Goal: Transaction & Acquisition: Register for event/course

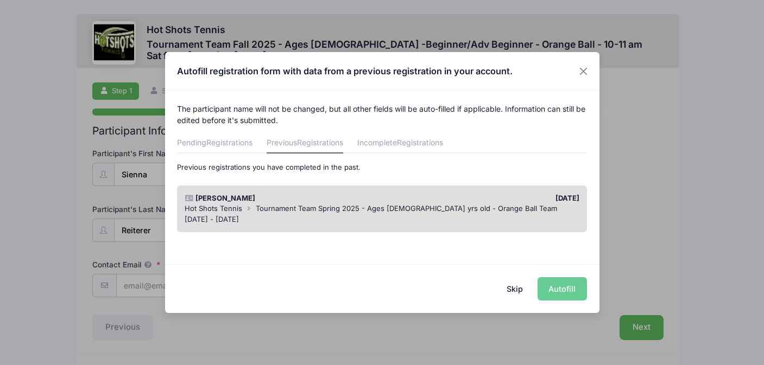
click at [362, 216] on div "[DATE] - [DATE]" at bounding box center [382, 219] width 395 height 11
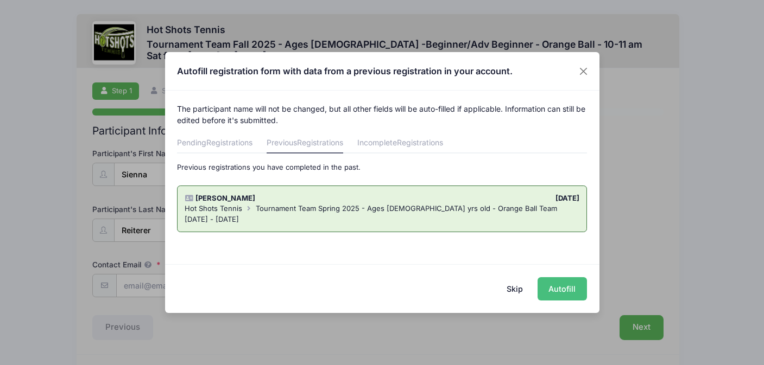
click at [565, 293] on button "Autofill" at bounding box center [561, 288] width 49 height 23
type input "[PERSON_NAME][EMAIL_ADDRESS][DOMAIN_NAME]"
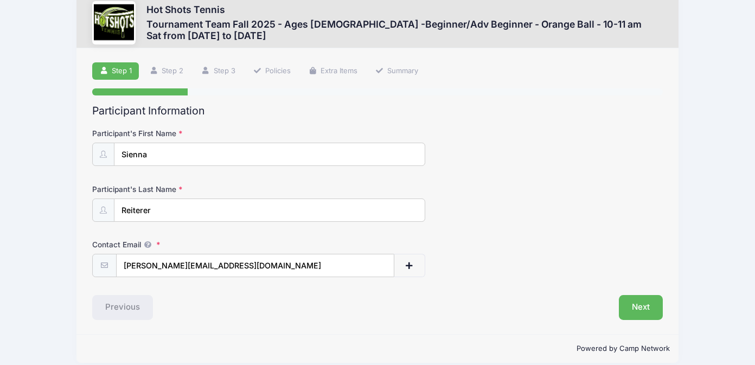
scroll to position [23, 0]
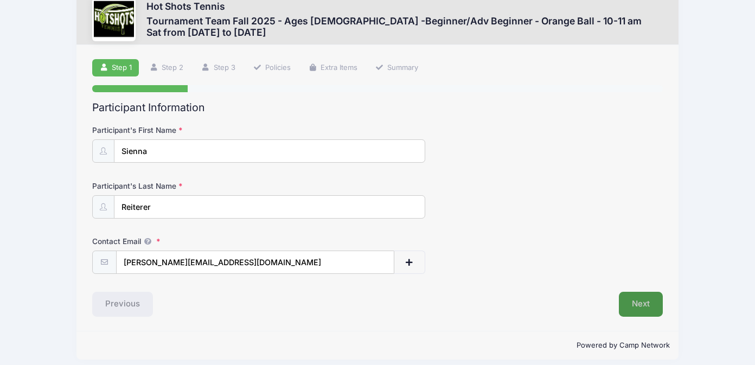
click at [633, 304] on button "Next" at bounding box center [641, 304] width 44 height 25
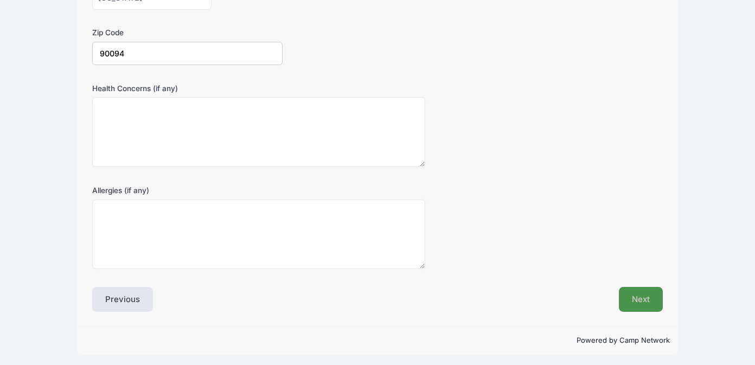
scroll to position [342, 0]
click at [630, 295] on button "Next" at bounding box center [641, 300] width 44 height 25
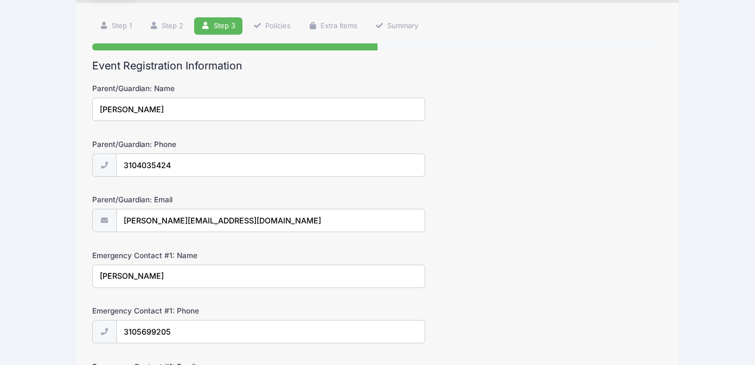
scroll to position [208, 0]
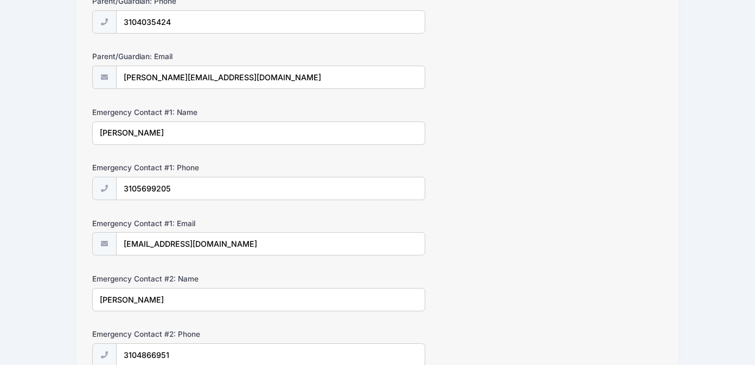
drag, startPoint x: 103, startPoint y: 133, endPoint x: 94, endPoint y: 132, distance: 8.8
click at [94, 133] on input "[PERSON_NAME]" at bounding box center [258, 133] width 333 height 23
click at [336, 139] on input "[PERSON_NAME]" at bounding box center [258, 133] width 333 height 23
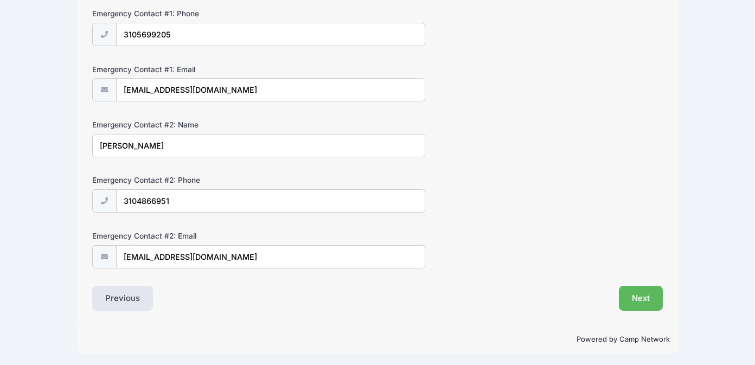
scroll to position [362, 0]
type input "[PERSON_NAME]"
click at [634, 297] on button "Next" at bounding box center [641, 299] width 44 height 25
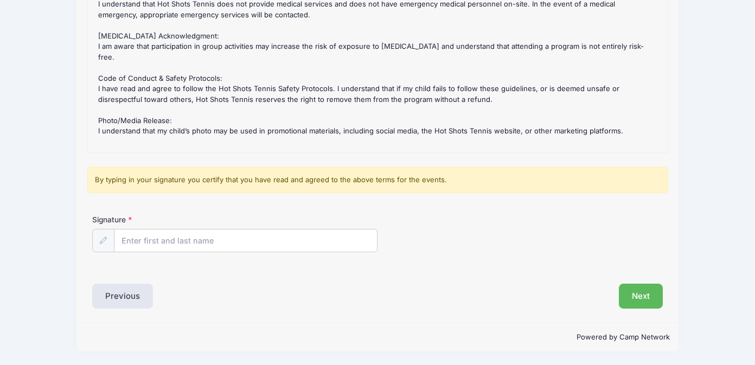
scroll to position [161, 0]
click at [274, 240] on input "Signature" at bounding box center [246, 242] width 263 height 23
type input "[PERSON_NAME]"
click at [634, 297] on button "Next" at bounding box center [641, 297] width 44 height 25
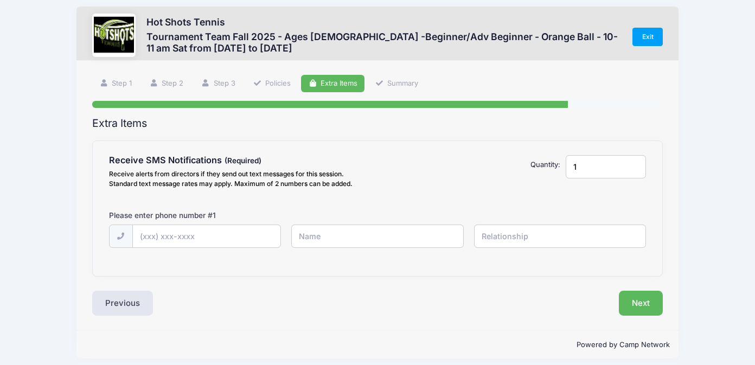
scroll to position [0, 0]
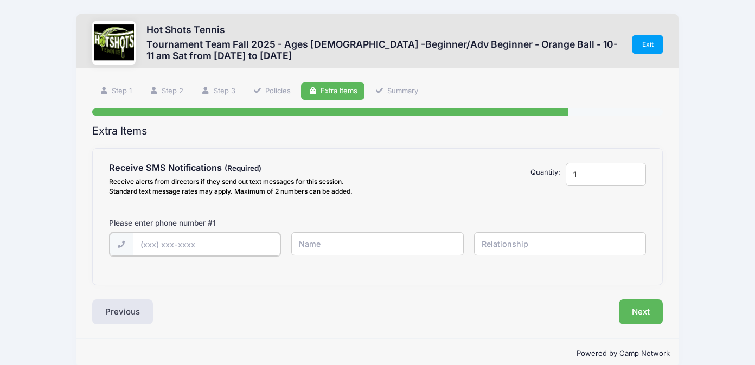
click at [0, 0] on input "text" at bounding box center [0, 0] width 0 height 0
type input "[PHONE_NUMBER]"
click at [0, 0] on input "text" at bounding box center [0, 0] width 0 height 0
type input "[PERSON_NAME]"
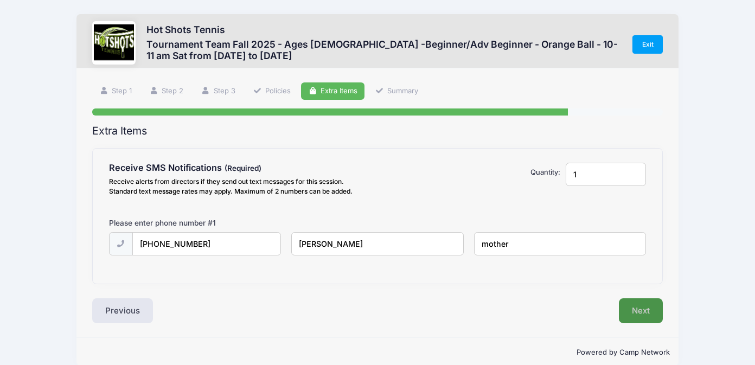
type input "mother"
click at [645, 316] on button "Next" at bounding box center [641, 310] width 44 height 25
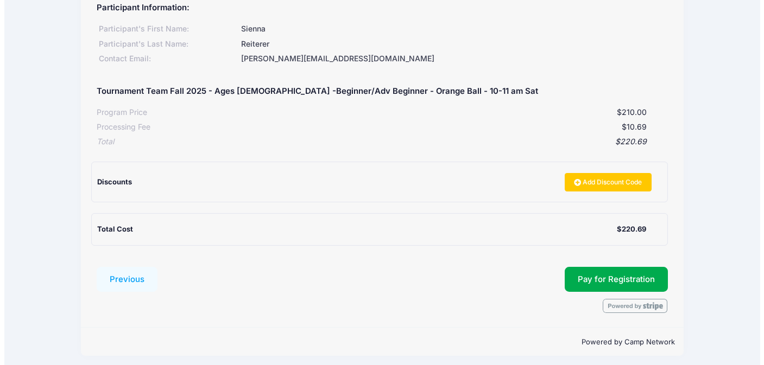
scroll to position [144, 0]
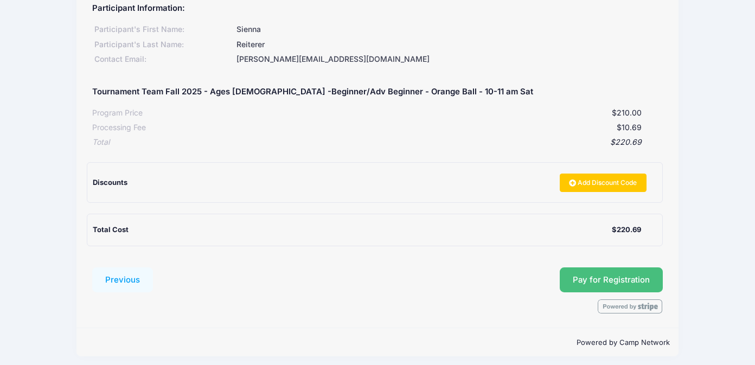
click at [587, 279] on span "Pay for Registration" at bounding box center [611, 280] width 77 height 10
